Goal: Information Seeking & Learning: Learn about a topic

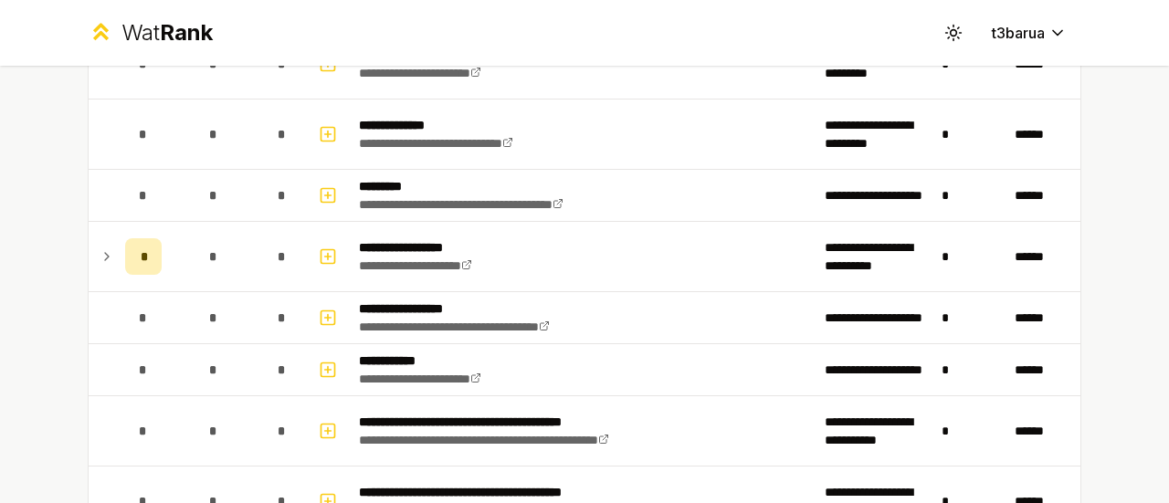
scroll to position [2293, 0]
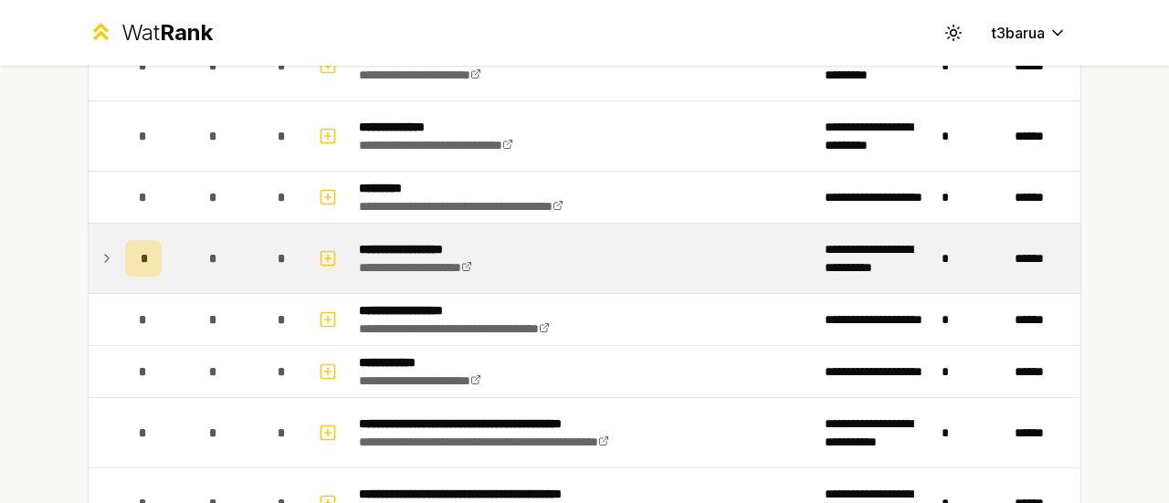
click at [100, 250] on icon at bounding box center [107, 259] width 15 height 22
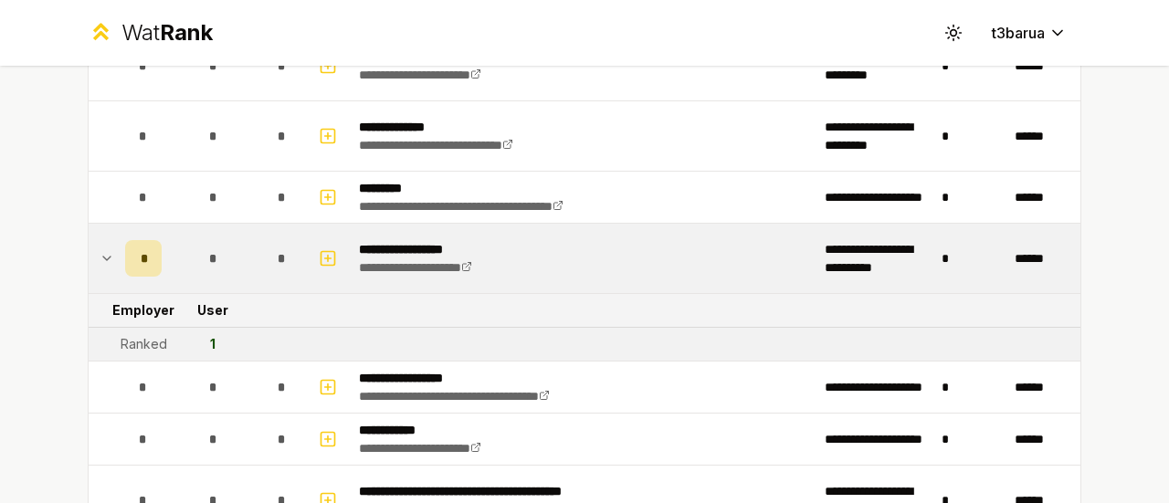
click at [100, 250] on icon at bounding box center [107, 259] width 15 height 22
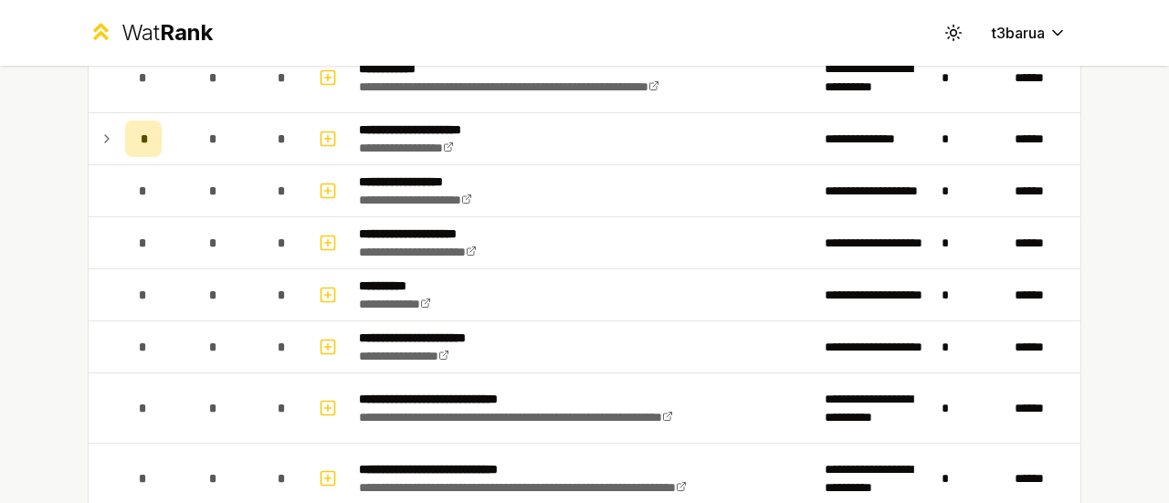
scroll to position [261, 0]
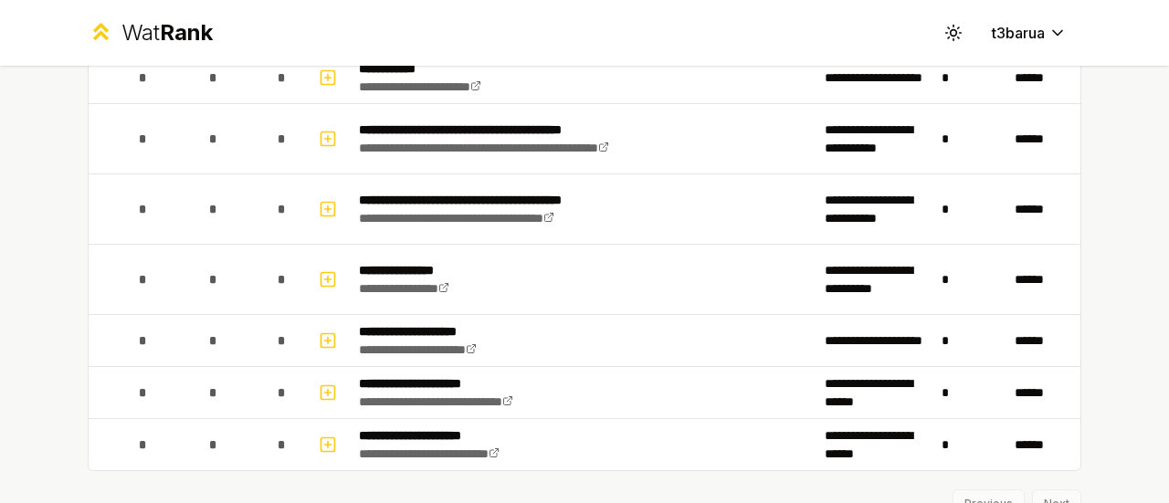
scroll to position [2653, 0]
